Goal: Task Accomplishment & Management: Use online tool/utility

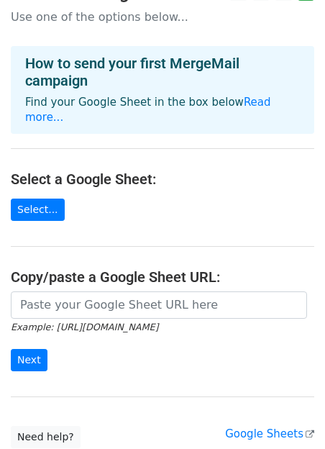
scroll to position [29, 0]
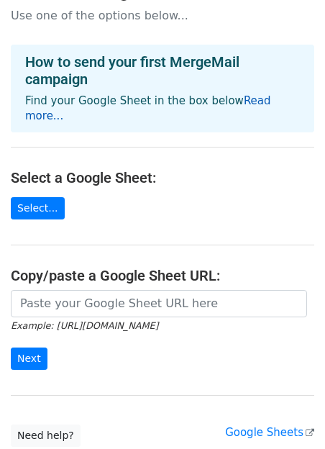
click at [253, 101] on link "Read more..." at bounding box center [148, 108] width 246 height 28
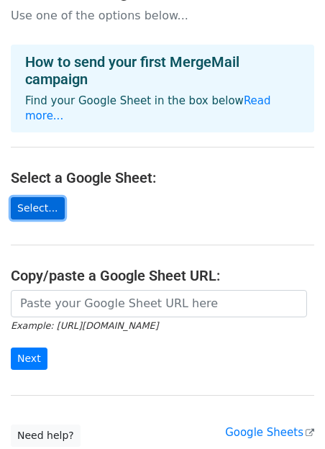
click at [40, 197] on link "Select..." at bounding box center [38, 208] width 54 height 22
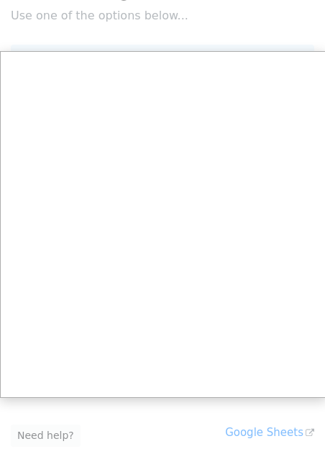
click at [68, 13] on div at bounding box center [162, 259] width 325 height 576
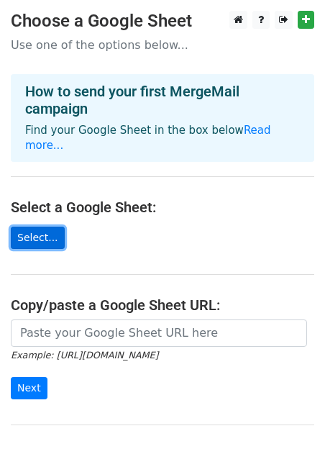
click at [35, 226] on link "Select..." at bounding box center [38, 237] width 54 height 22
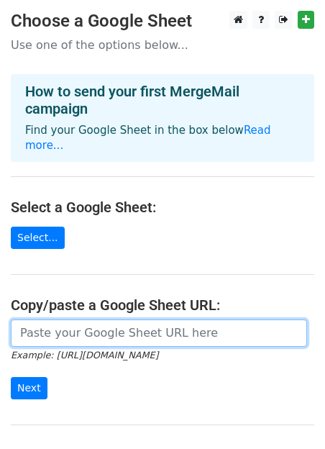
click at [39, 329] on input "url" at bounding box center [159, 332] width 296 height 27
paste input "https://docs.google.com/spreadsheets/d/1K91tRTff7VDWapf_uzyFNZxVfn4eW4XH/edit?r…"
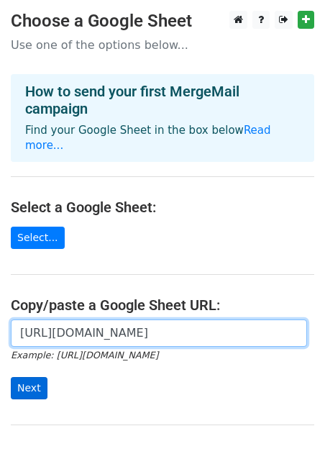
type input "https://docs.google.com/spreadsheets/d/1K91tRTff7VDWapf_uzyFNZxVfn4eW4XH/edit?r…"
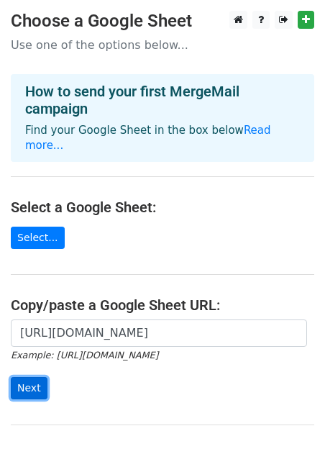
click at [32, 377] on input "Next" at bounding box center [29, 388] width 37 height 22
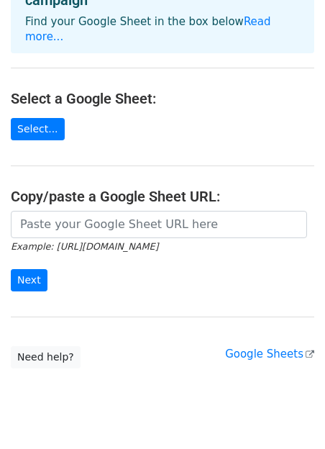
scroll to position [221, 0]
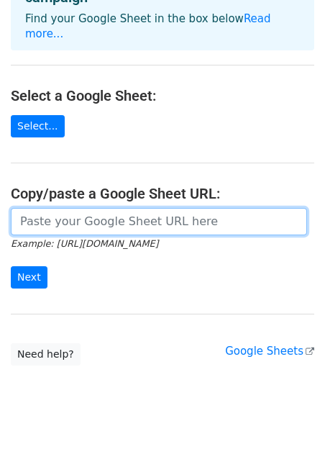
click at [81, 208] on input "url" at bounding box center [159, 221] width 296 height 27
paste input "https://docs.google.com/spreadsheets/d/1K91tRTff7VDWapf_uzyFNZxVfn4eW4XH/edit?r…"
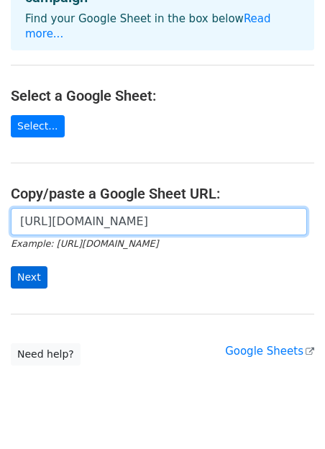
type input "https://docs.google.com/spreadsheets/d/1K91tRTff7VDWapf_uzyFNZxVfn4eW4XH/edit?r…"
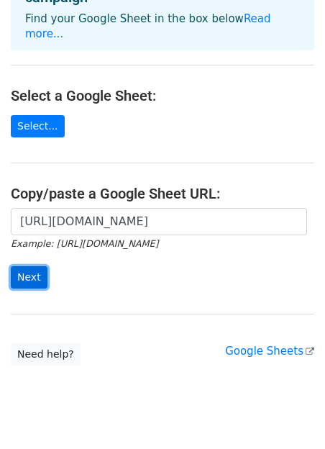
click at [32, 266] on input "Next" at bounding box center [29, 277] width 37 height 22
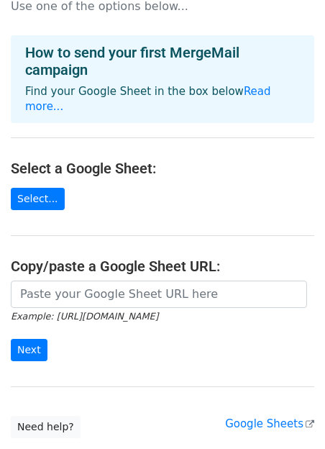
scroll to position [182, 0]
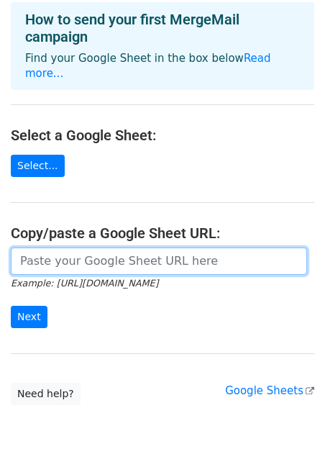
click at [38, 247] on input "url" at bounding box center [159, 260] width 296 height 27
paste input "[URL][DOMAIN_NAME]"
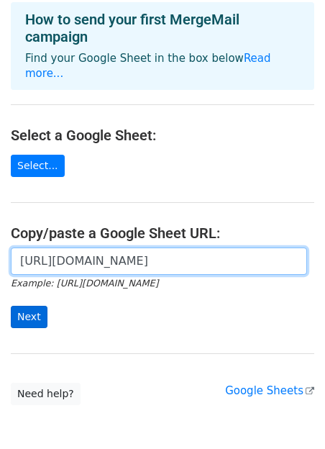
type input "[URL][DOMAIN_NAME]"
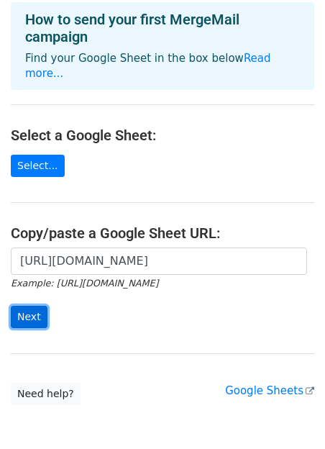
click at [29, 306] on input "Next" at bounding box center [29, 317] width 37 height 22
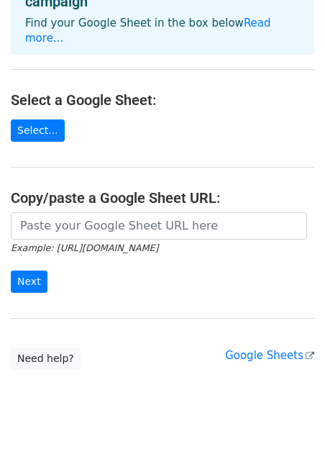
scroll to position [221, 0]
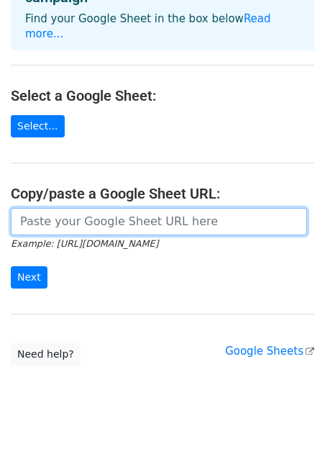
click at [35, 208] on input "url" at bounding box center [159, 221] width 296 height 27
paste input "[URL][DOMAIN_NAME]"
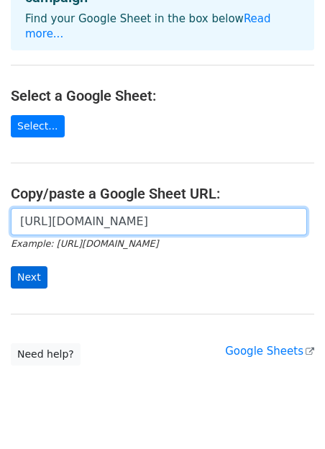
type input "[URL][DOMAIN_NAME]"
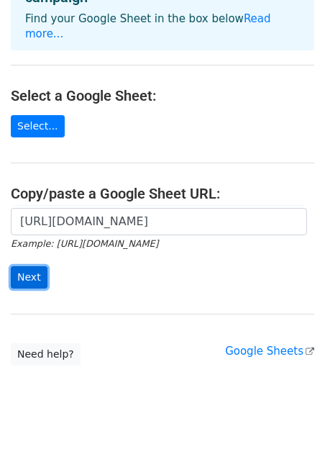
click at [32, 266] on input "Next" at bounding box center [29, 277] width 37 height 22
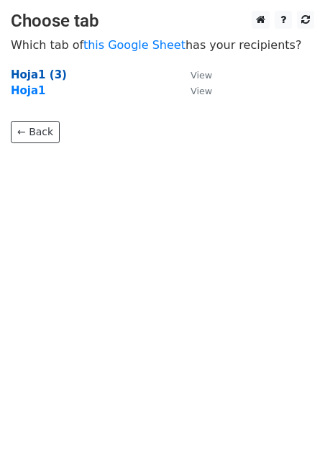
click at [35, 74] on strong "Hoja1 (3)" at bounding box center [39, 74] width 56 height 13
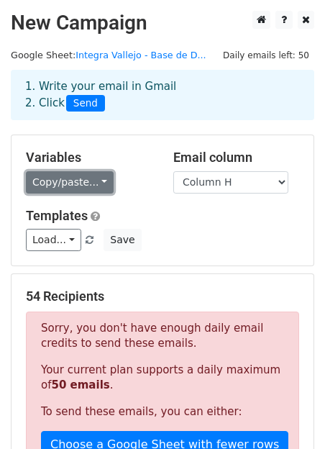
click at [93, 183] on link "Copy/paste..." at bounding box center [70, 182] width 88 height 22
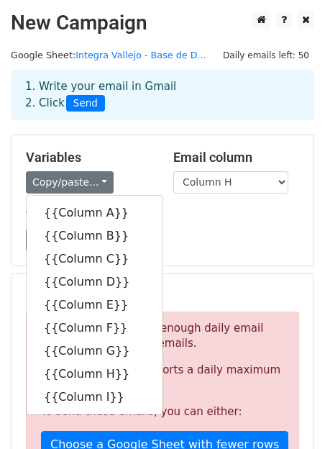
click at [200, 230] on div "Load... No templates saved Save" at bounding box center [162, 240] width 295 height 22
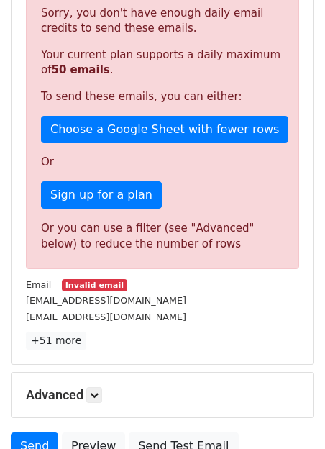
scroll to position [322, 0]
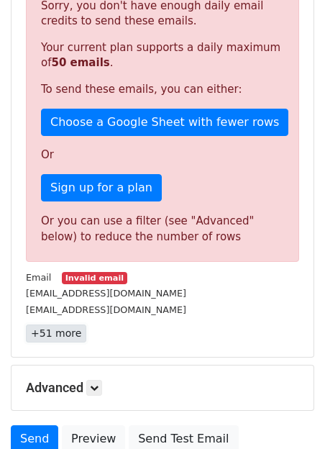
click at [59, 336] on link "+51 more" at bounding box center [56, 333] width 60 height 18
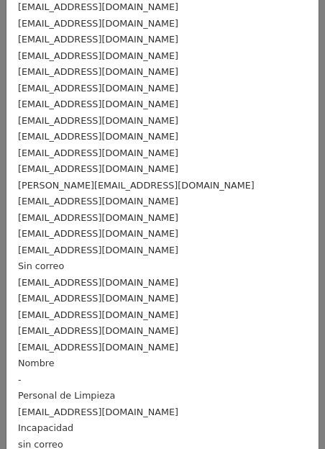
scroll to position [479, 0]
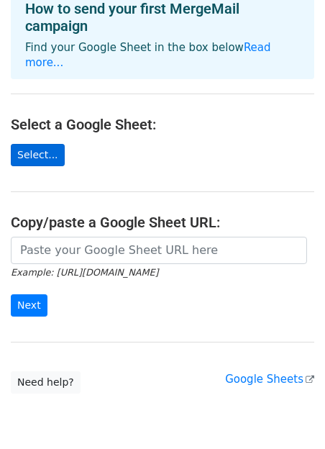
scroll to position [89, 0]
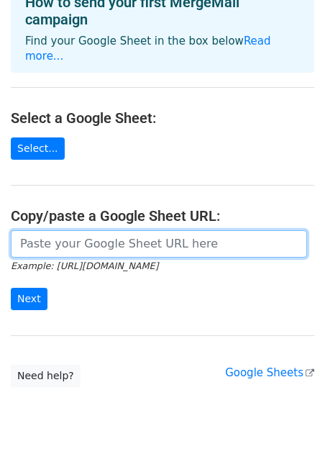
click at [52, 231] on input "url" at bounding box center [159, 243] width 296 height 27
paste input "https://docs.google.com/spreadsheets/d/1RqH49U9V9TWs_a68G0k2Bp2b9QzmvmPhH73XEv-…"
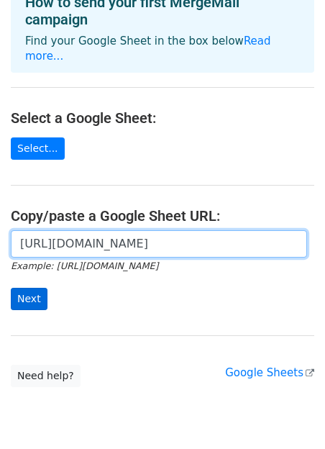
type input "https://docs.google.com/spreadsheets/d/1RqH49U9V9TWs_a68G0k2Bp2b9QzmvmPhH73XEv-…"
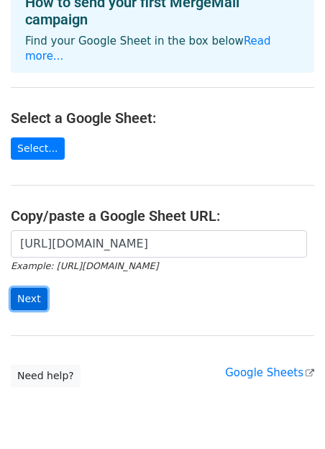
click at [28, 288] on input "Next" at bounding box center [29, 299] width 37 height 22
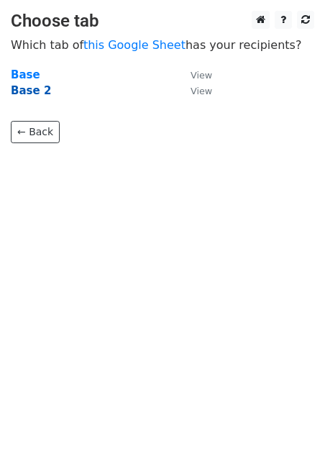
click at [28, 91] on strong "Base 2" at bounding box center [31, 90] width 40 height 13
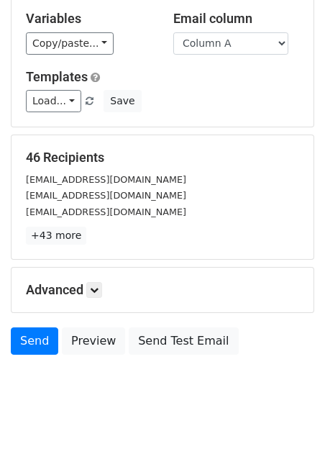
scroll to position [167, 0]
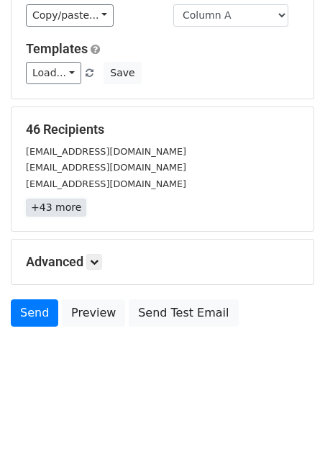
click at [55, 211] on link "+43 more" at bounding box center [56, 207] width 60 height 18
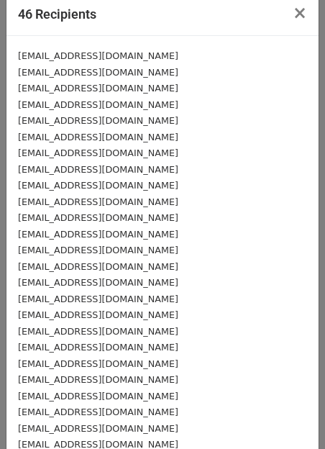
scroll to position [0, 0]
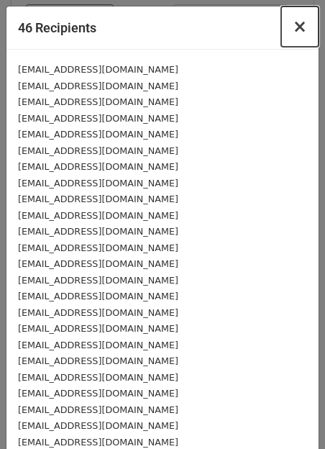
click at [300, 27] on span "×" at bounding box center [300, 27] width 14 height 20
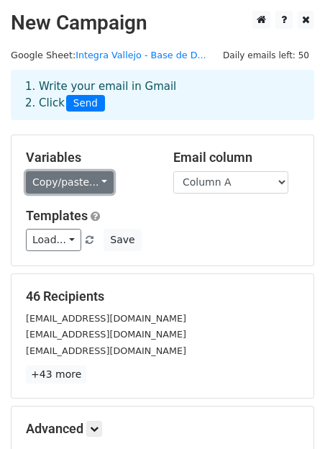
click at [81, 183] on link "Copy/paste..." at bounding box center [70, 182] width 88 height 22
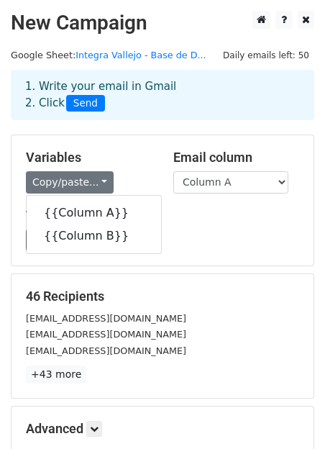
click at [234, 237] on div "Load... No templates saved Save" at bounding box center [162, 240] width 295 height 22
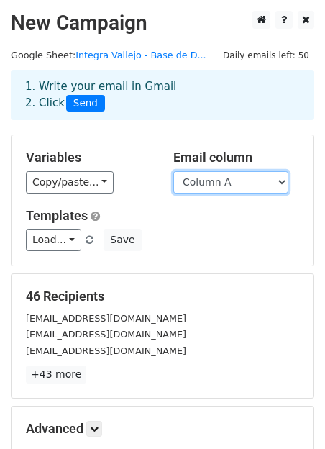
click at [224, 176] on select "Column A Column B" at bounding box center [230, 182] width 115 height 22
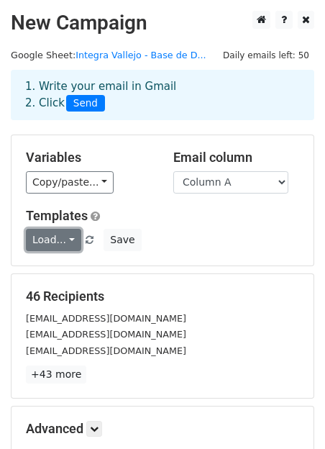
click at [70, 241] on link "Load..." at bounding box center [53, 240] width 55 height 22
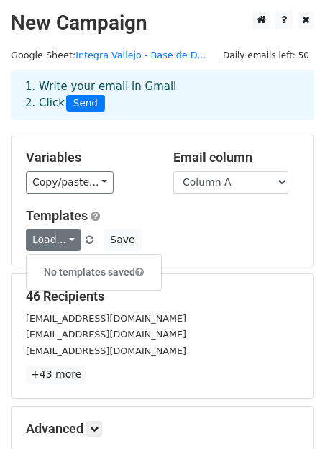
click at [201, 244] on div "Load... No templates saved Save" at bounding box center [162, 240] width 295 height 22
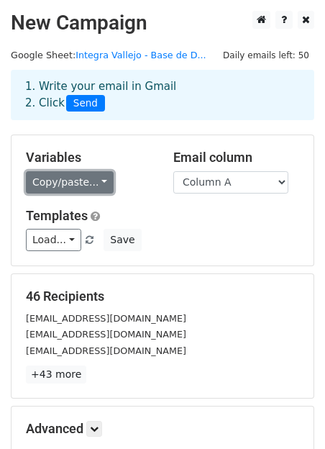
click at [55, 182] on link "Copy/paste..." at bounding box center [70, 182] width 88 height 22
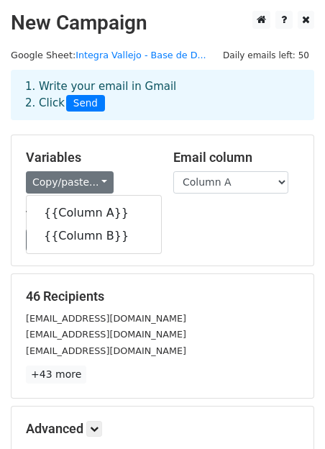
click at [184, 231] on div "Load... No templates saved Save" at bounding box center [162, 240] width 295 height 22
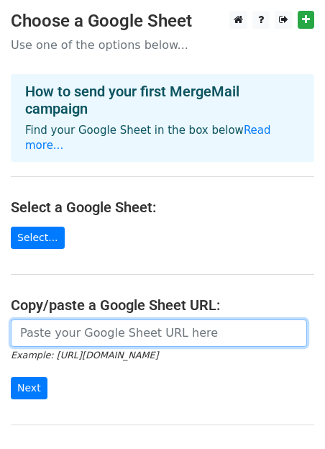
click at [44, 329] on input "url" at bounding box center [159, 332] width 296 height 27
paste input "[URL][DOMAIN_NAME]"
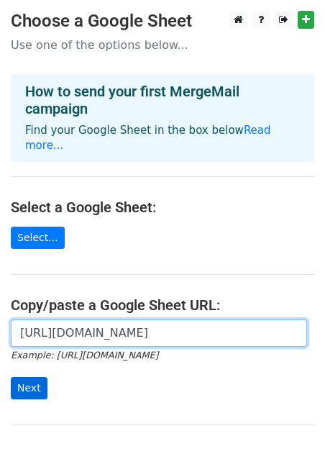
type input "[URL][DOMAIN_NAME]"
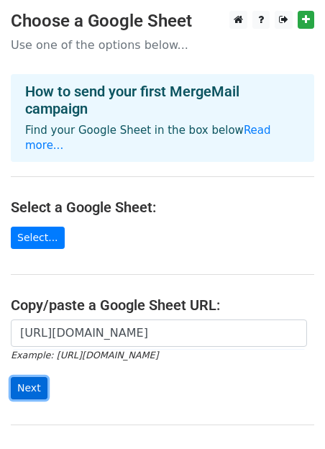
click at [27, 377] on input "Next" at bounding box center [29, 388] width 37 height 22
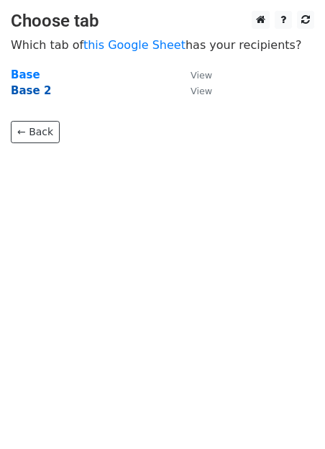
click at [31, 88] on strong "Base 2" at bounding box center [31, 90] width 40 height 13
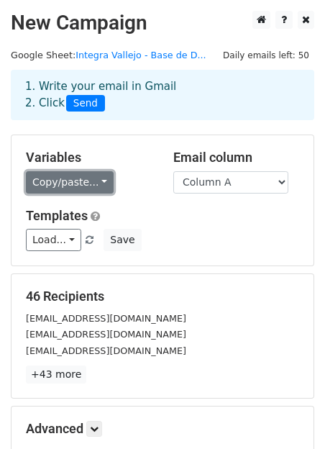
click at [94, 183] on link "Copy/paste..." at bounding box center [70, 182] width 88 height 22
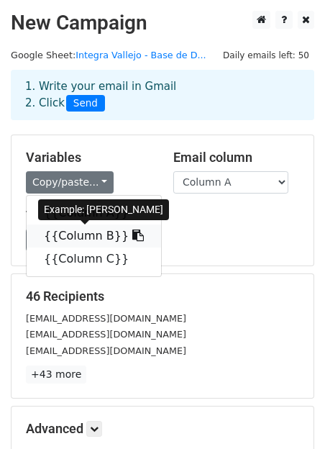
click at [71, 235] on link "{{Column B}}" at bounding box center [94, 235] width 134 height 23
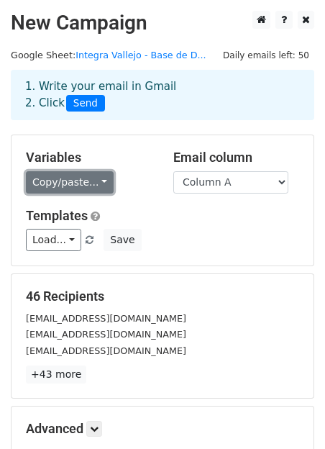
click at [96, 182] on link "Copy/paste..." at bounding box center [70, 182] width 88 height 22
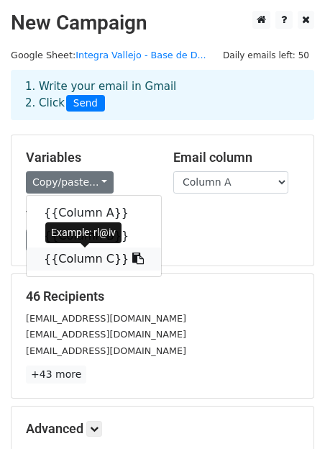
click at [94, 262] on link "{{Column C}}" at bounding box center [94, 258] width 134 height 23
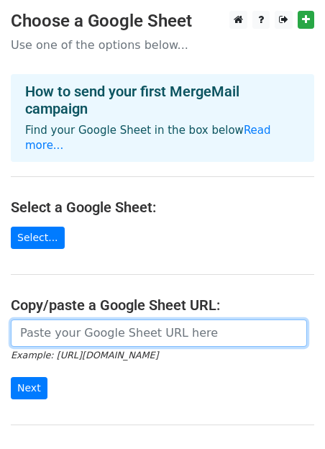
click at [40, 320] on input "url" at bounding box center [159, 332] width 296 height 27
paste input "[URL][DOMAIN_NAME]"
type input "[URL][DOMAIN_NAME]"
click at [11, 377] on input "Next" at bounding box center [29, 388] width 37 height 22
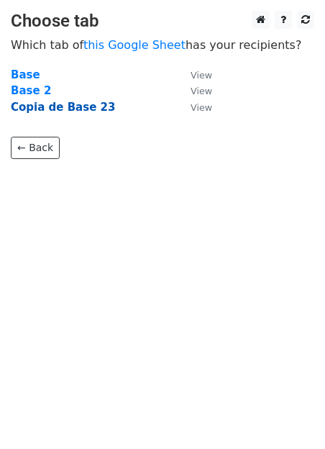
click at [55, 105] on strong "Copia de Base 23" at bounding box center [63, 107] width 104 height 13
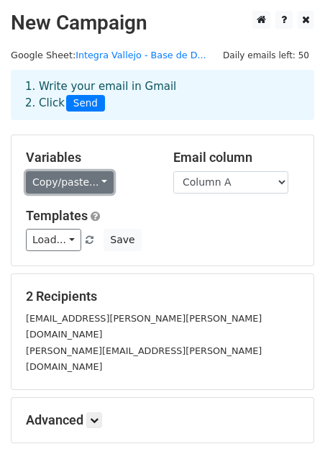
click at [65, 190] on link "Copy/paste..." at bounding box center [70, 182] width 88 height 22
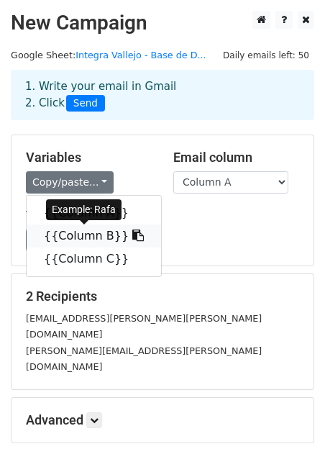
click at [103, 234] on link "{{Column B}}" at bounding box center [94, 235] width 134 height 23
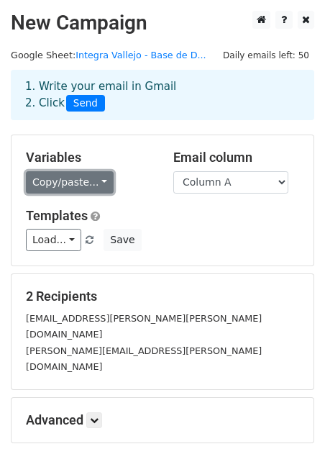
click at [94, 187] on link "Copy/paste..." at bounding box center [70, 182] width 88 height 22
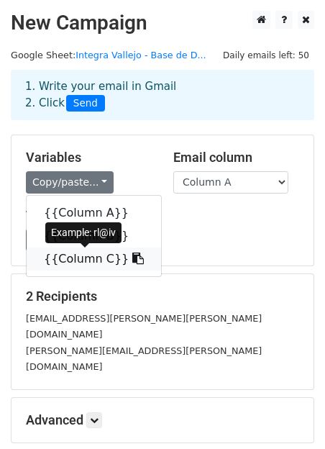
click at [87, 257] on link "{{Column C}}" at bounding box center [94, 258] width 134 height 23
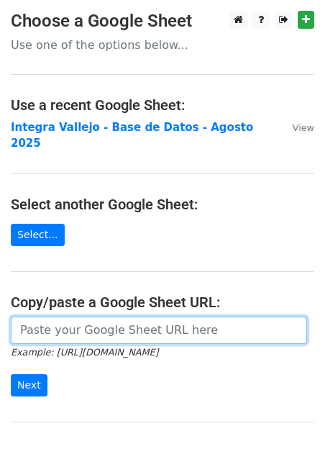
click at [37, 317] on input "url" at bounding box center [159, 329] width 296 height 27
paste input "https://docs.google.com/spreadsheets/d/1RqH49U9V9TWs_a68G0k2Bp2b9QzmvmPhH73XEv-…"
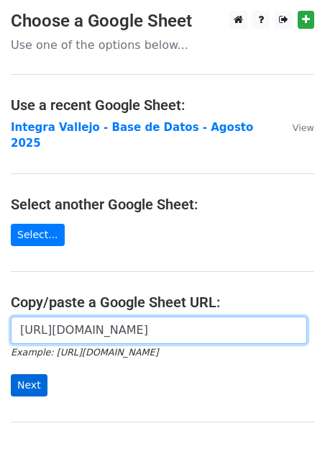
type input "https://docs.google.com/spreadsheets/d/1RqH49U9V9TWs_a68G0k2Bp2b9QzmvmPhH73XEv-…"
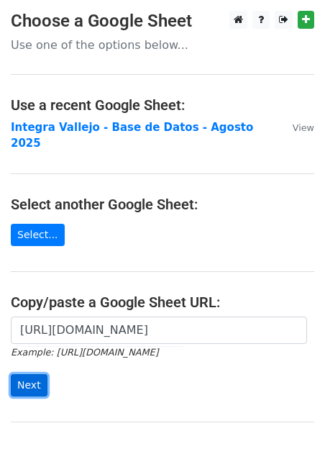
click at [27, 377] on input "Next" at bounding box center [29, 385] width 37 height 22
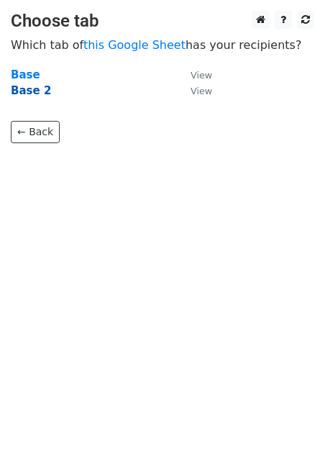
click at [27, 94] on strong "Base 2" at bounding box center [31, 90] width 40 height 13
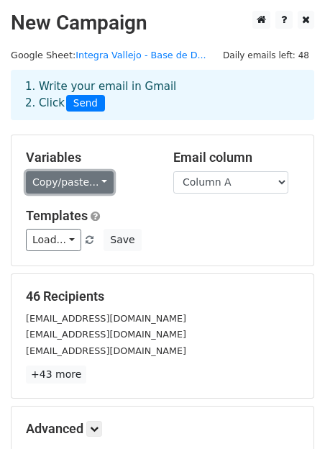
click at [85, 185] on link "Copy/paste..." at bounding box center [70, 182] width 88 height 22
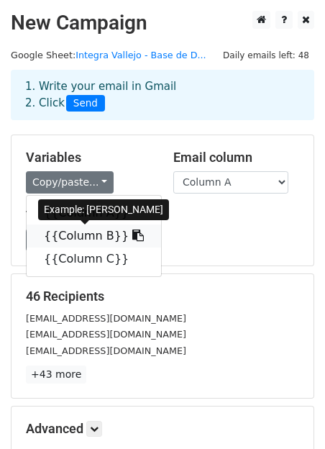
click at [85, 233] on link "{{Column B}}" at bounding box center [94, 235] width 134 height 23
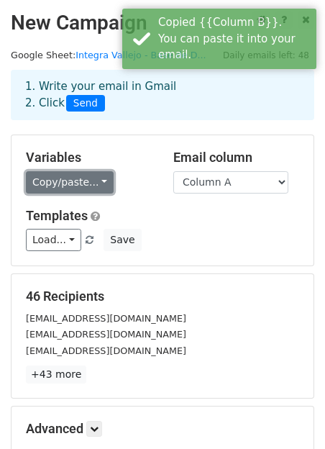
click at [96, 188] on link "Copy/paste..." at bounding box center [70, 182] width 88 height 22
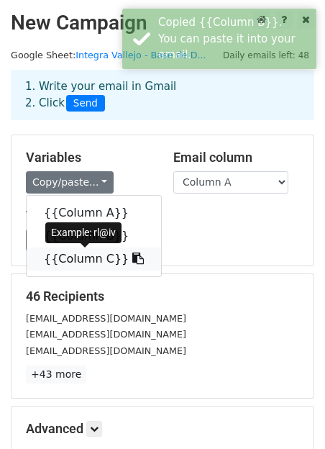
click at [74, 252] on link "{{Column C}}" at bounding box center [94, 258] width 134 height 23
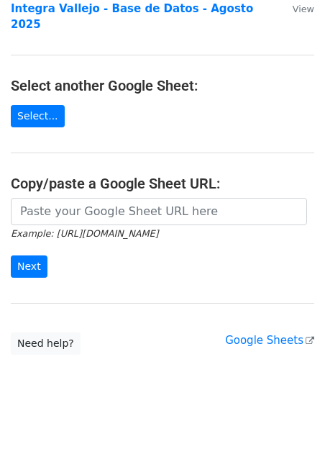
scroll to position [124, 0]
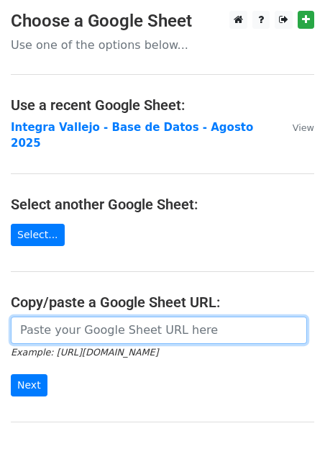
click at [42, 320] on input "url" at bounding box center [159, 329] width 296 height 27
paste input "https://docs.google.com/spreadsheets/d/1RqH49U9V9TWs_a68G0k2Bp2b9QzmvmPhH73XEv-…"
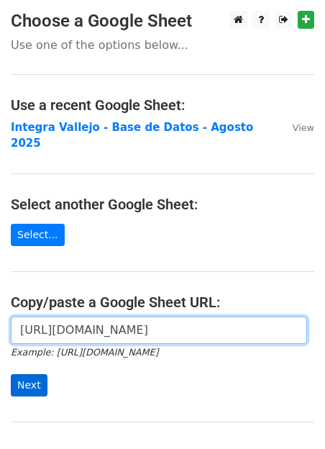
type input "https://docs.google.com/spreadsheets/d/1RqH49U9V9TWs_a68G0k2Bp2b9QzmvmPhH73XEv-…"
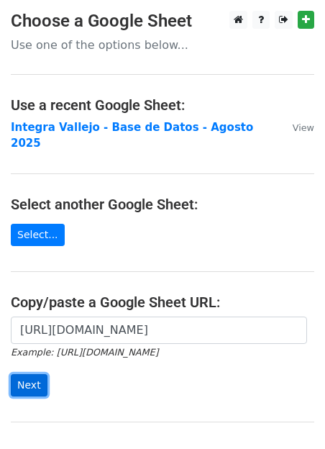
click at [27, 374] on input "Next" at bounding box center [29, 385] width 37 height 22
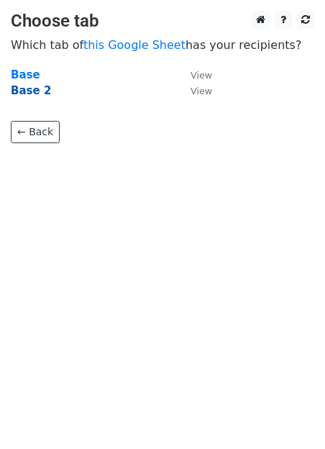
click at [43, 91] on strong "Base 2" at bounding box center [31, 90] width 40 height 13
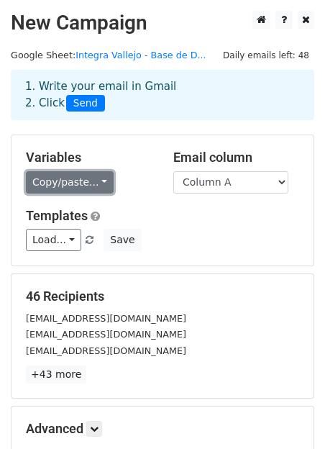
click at [96, 183] on link "Copy/paste..." at bounding box center [70, 182] width 88 height 22
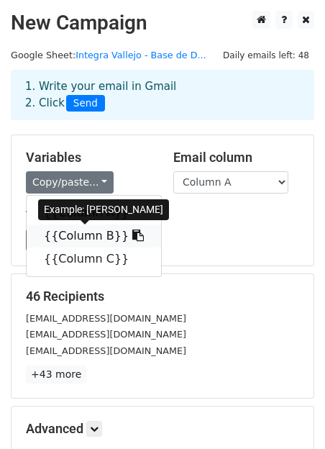
click at [82, 231] on link "{{Column B}}" at bounding box center [94, 235] width 134 height 23
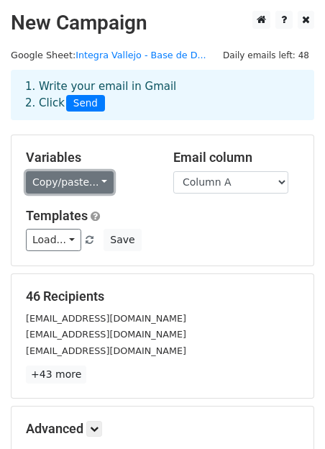
click at [88, 180] on link "Copy/paste..." at bounding box center [70, 182] width 88 height 22
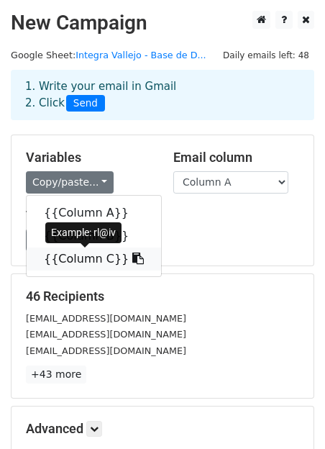
click at [65, 254] on link "{{Column C}}" at bounding box center [94, 258] width 134 height 23
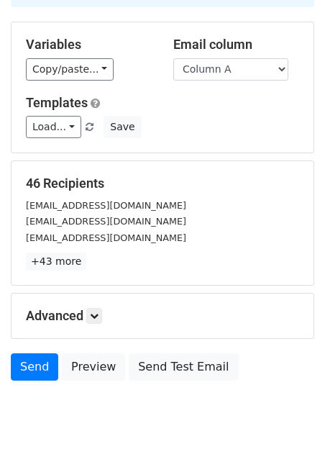
scroll to position [114, 0]
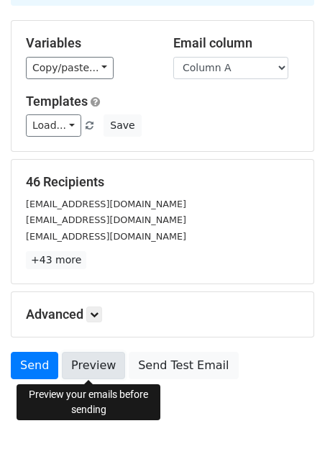
click at [90, 367] on link "Preview" at bounding box center [93, 365] width 63 height 27
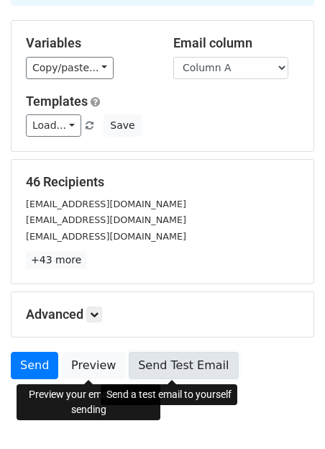
click at [164, 365] on link "Send Test Email" at bounding box center [183, 365] width 109 height 27
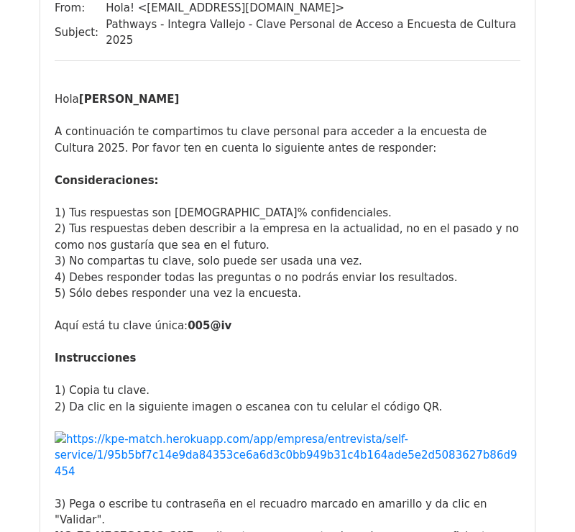
scroll to position [6122, 0]
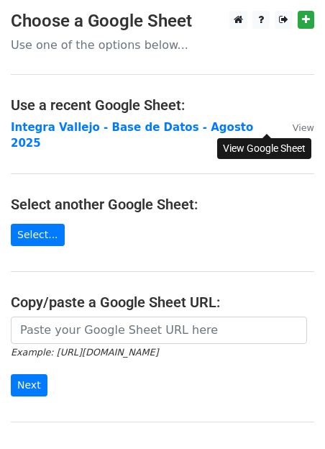
click at [293, 124] on small "View" at bounding box center [304, 127] width 22 height 11
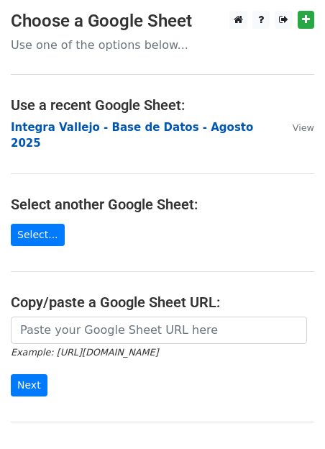
click at [73, 129] on strong "Integra Vallejo - Base de Datos - Agosto 2025" at bounding box center [132, 135] width 242 height 29
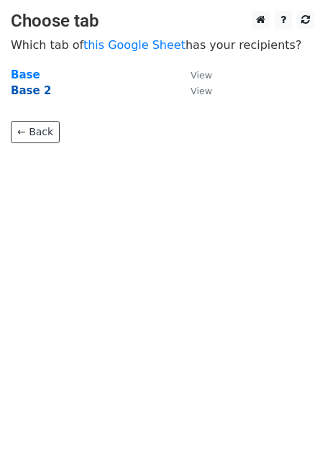
click at [37, 90] on strong "Base 2" at bounding box center [31, 90] width 40 height 13
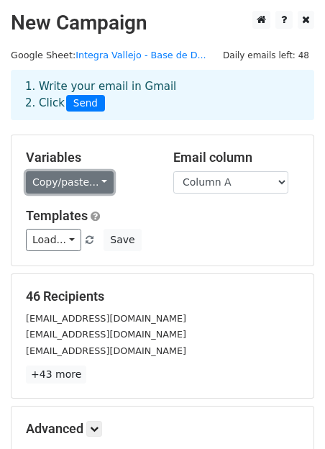
click at [101, 183] on link "Copy/paste..." at bounding box center [70, 182] width 88 height 22
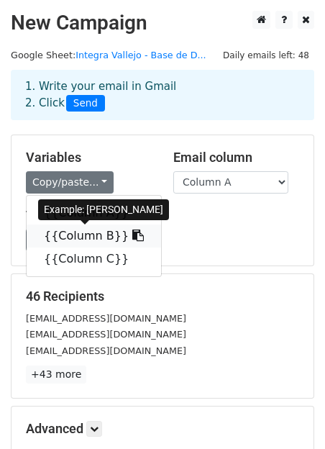
click at [104, 237] on link "{{Column B}}" at bounding box center [94, 235] width 134 height 23
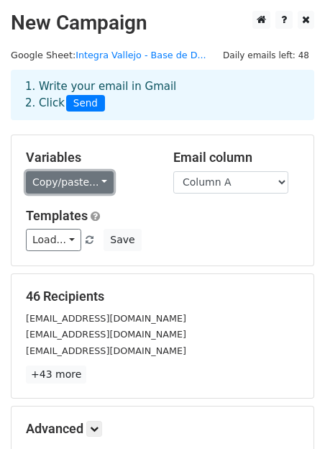
click at [67, 186] on link "Copy/paste..." at bounding box center [70, 182] width 88 height 22
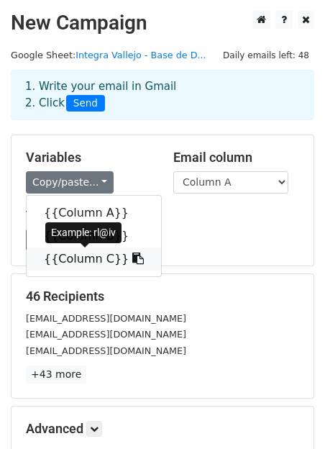
click at [93, 258] on link "{{Column C}}" at bounding box center [94, 258] width 134 height 23
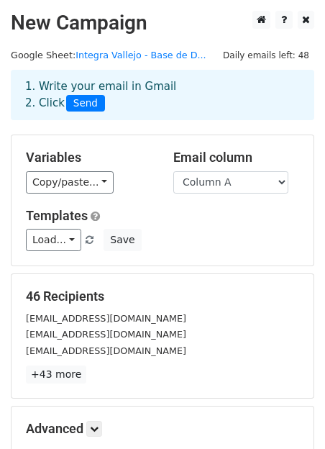
scroll to position [167, 0]
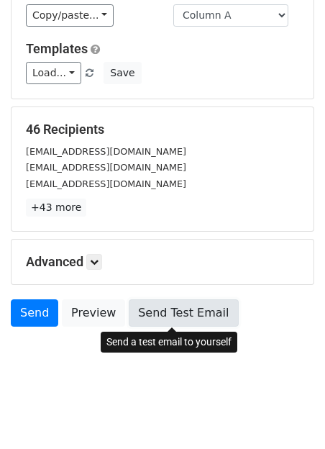
click at [173, 313] on link "Send Test Email" at bounding box center [183, 312] width 109 height 27
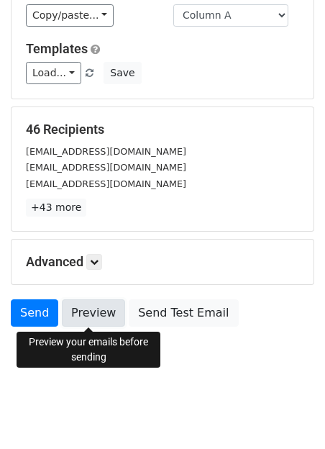
click at [85, 316] on link "Preview" at bounding box center [93, 312] width 63 height 27
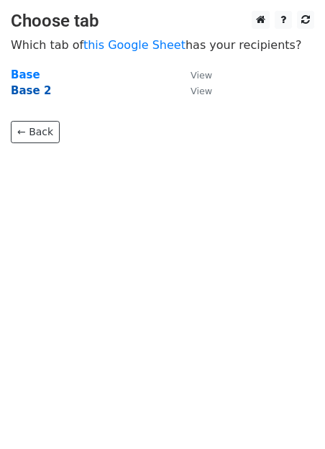
click at [35, 93] on strong "Base 2" at bounding box center [31, 90] width 40 height 13
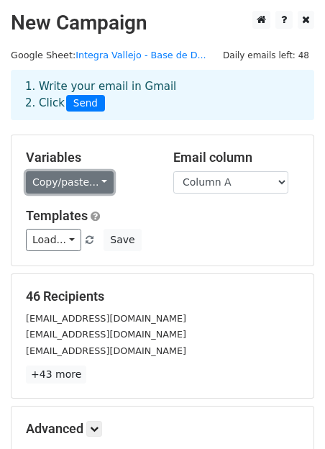
click at [67, 177] on link "Copy/paste..." at bounding box center [70, 182] width 88 height 22
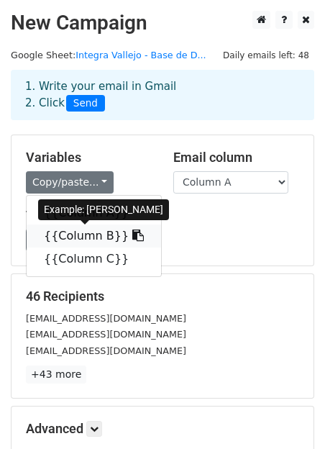
click at [73, 239] on link "{{Column B}}" at bounding box center [94, 235] width 134 height 23
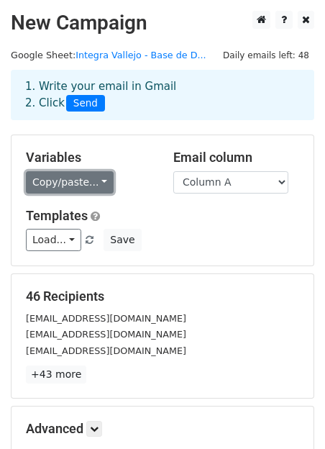
click at [98, 179] on link "Copy/paste..." at bounding box center [70, 182] width 88 height 22
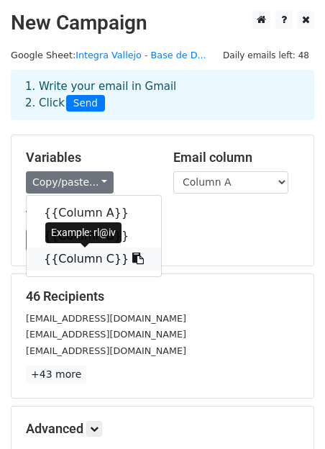
click at [85, 259] on link "{{Column C}}" at bounding box center [94, 258] width 134 height 23
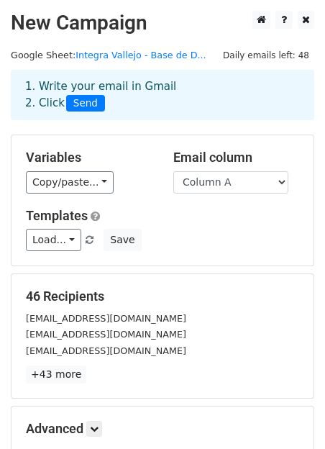
scroll to position [167, 0]
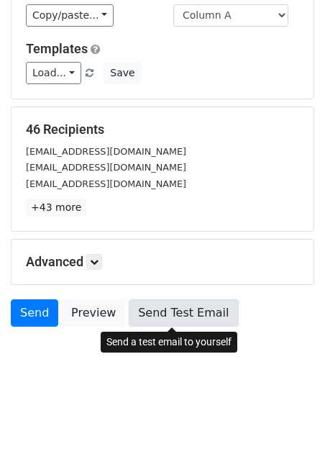
click at [173, 312] on link "Send Test Email" at bounding box center [183, 312] width 109 height 27
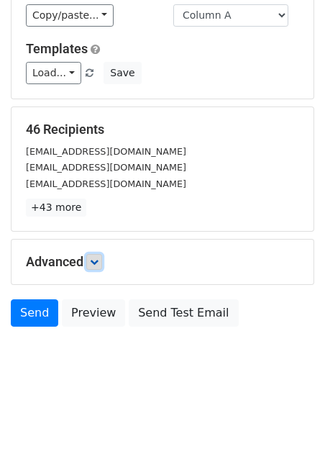
click at [96, 264] on icon at bounding box center [94, 261] width 9 height 9
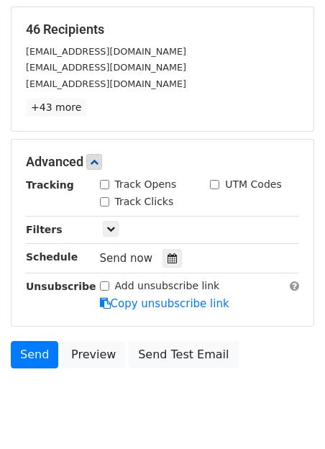
scroll to position [308, 0]
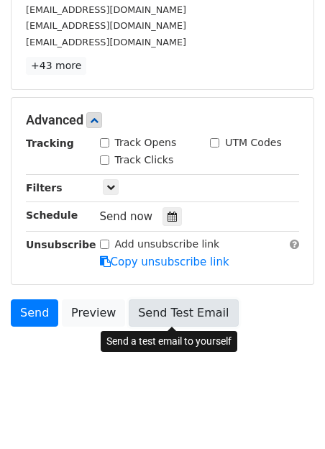
click at [144, 320] on link "Send Test Email" at bounding box center [183, 312] width 109 height 27
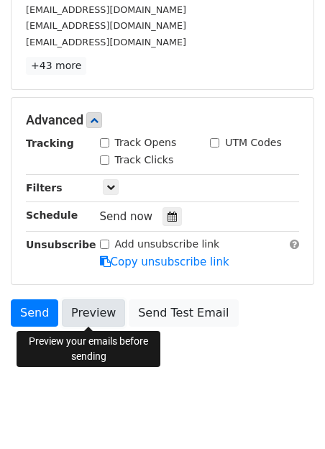
click at [100, 319] on link "Preview" at bounding box center [93, 312] width 63 height 27
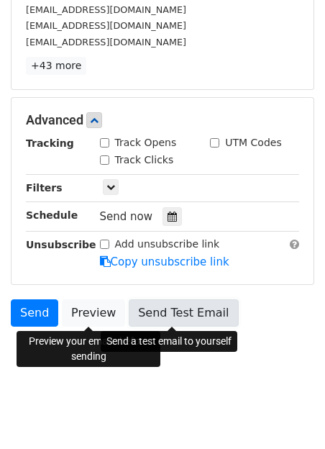
click at [170, 313] on link "Send Test Email" at bounding box center [183, 312] width 109 height 27
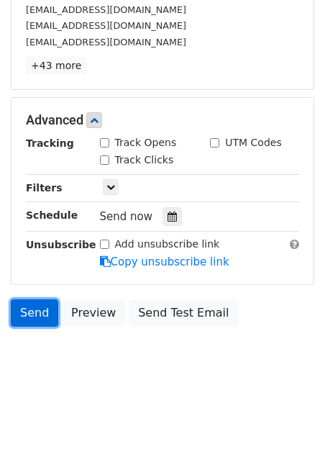
click at [39, 308] on link "Send" at bounding box center [34, 312] width 47 height 27
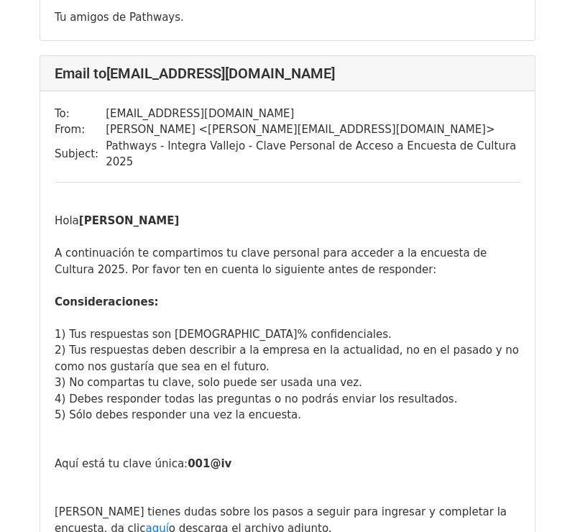
scroll to position [642, 0]
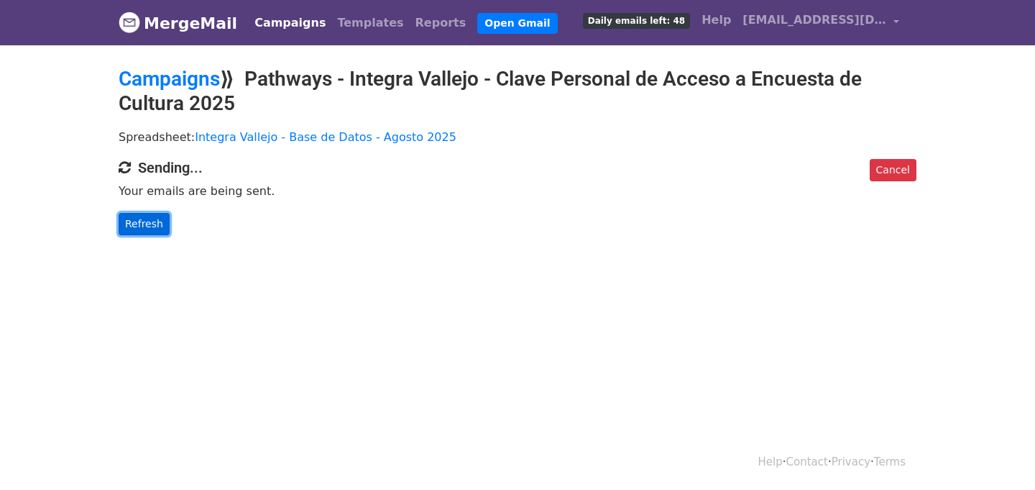
click at [148, 228] on link "Refresh" at bounding box center [144, 224] width 51 height 22
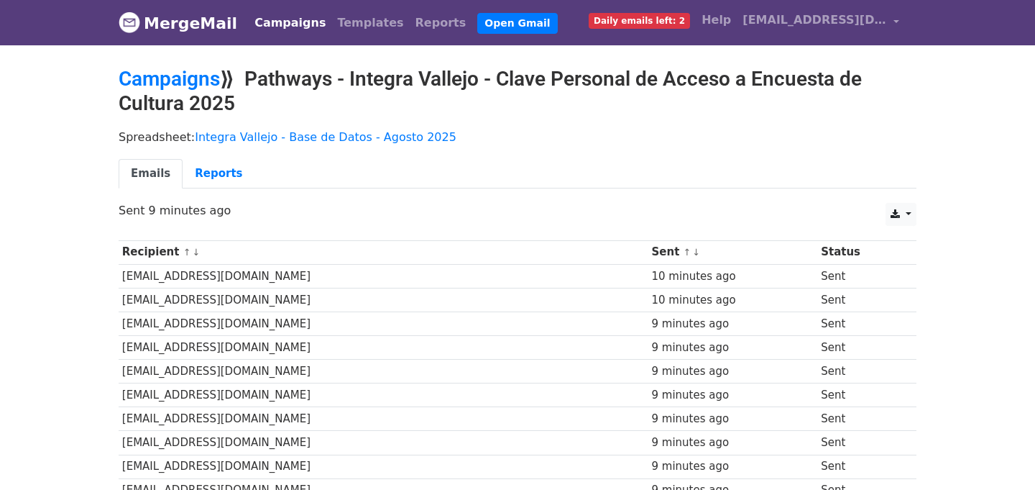
click at [207, 157] on div "Spreadsheet: Integra Vallejo - Base de Datos - Agosto 2025 Emails Reports" at bounding box center [518, 162] width 820 height 81
click at [206, 165] on link "Reports" at bounding box center [219, 173] width 72 height 29
